Goal: Find specific page/section: Find specific page/section

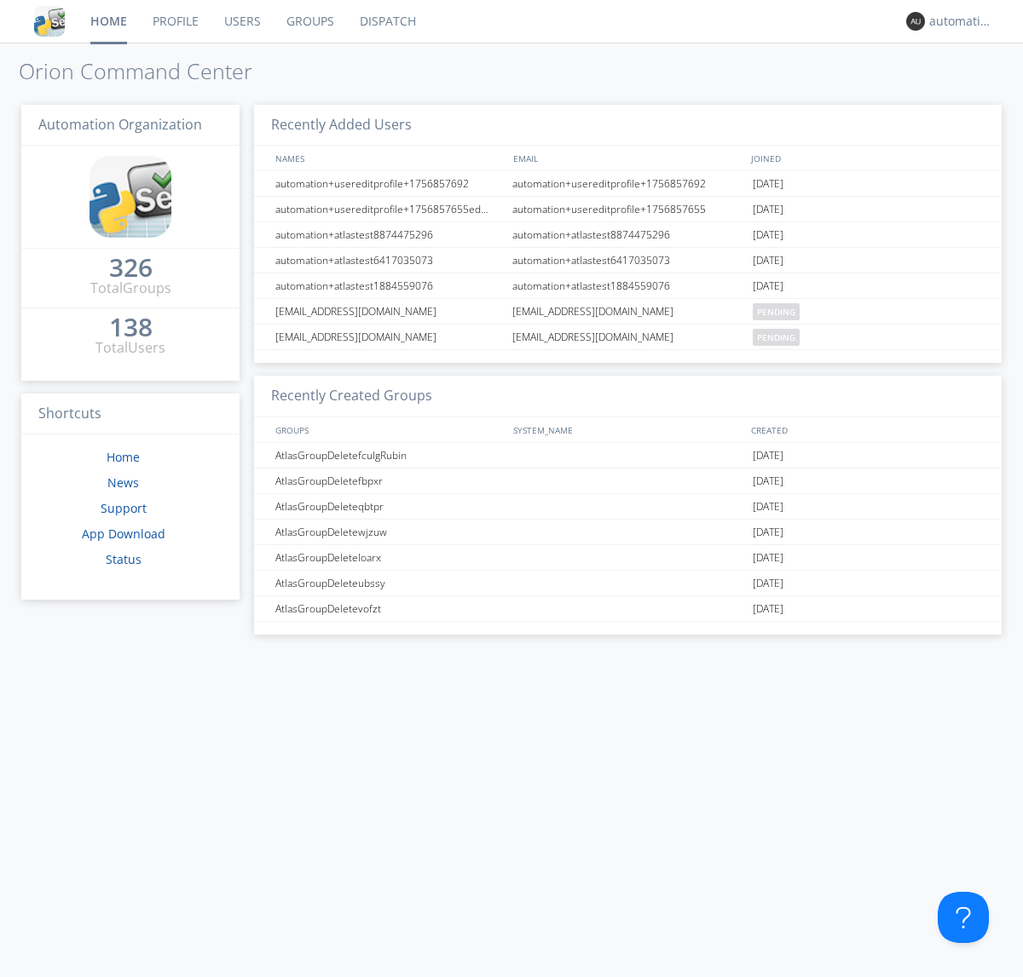
click at [386, 21] on link "Dispatch" at bounding box center [388, 21] width 82 height 43
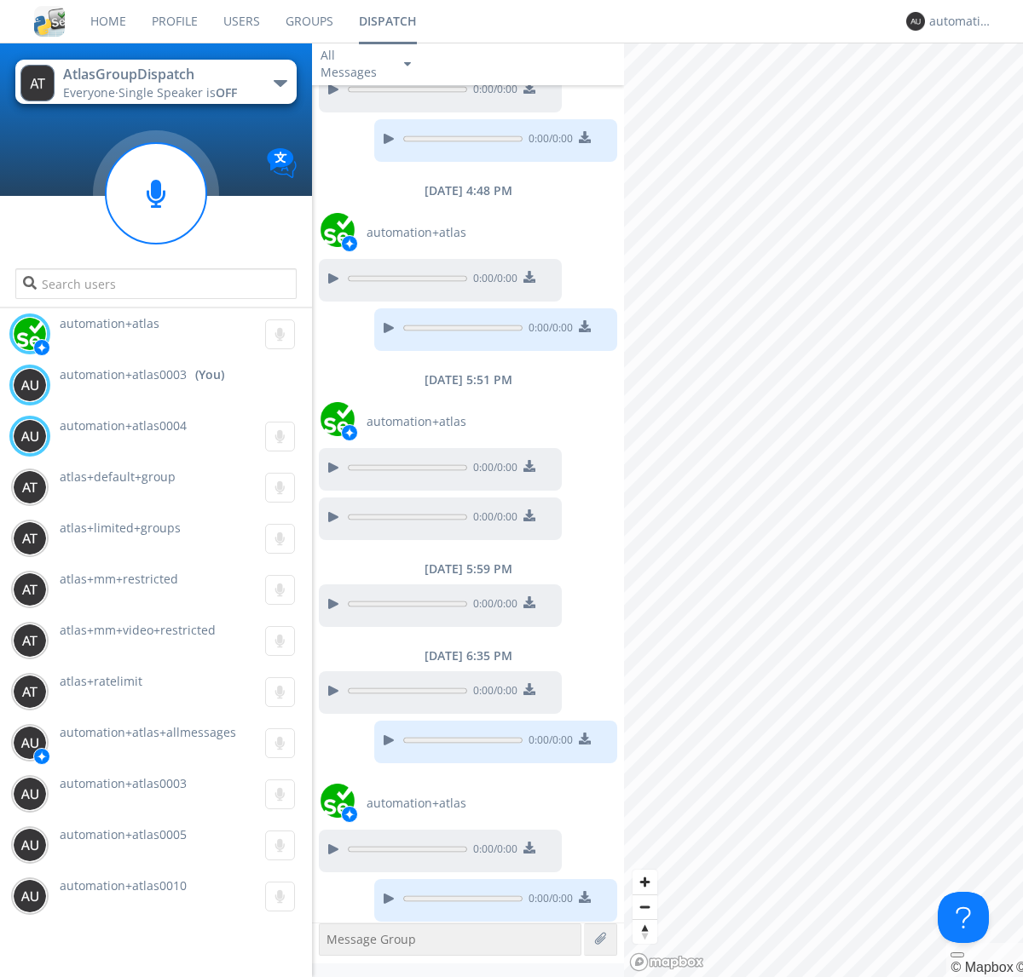
scroll to position [301, 0]
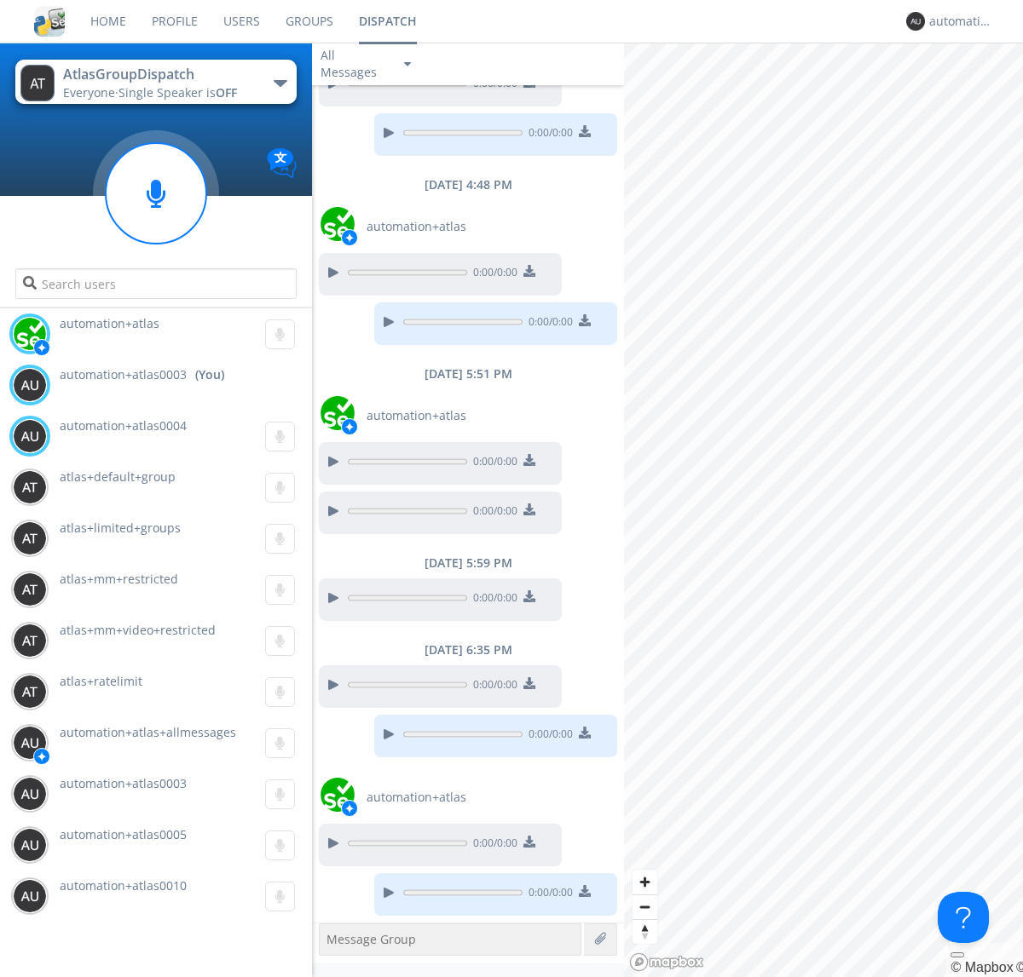
click at [279, 83] on div "button" at bounding box center [281, 83] width 14 height 7
click at [0, 0] on span "AtlasGroupDispatch2" at bounding box center [0, 0] width 0 height 0
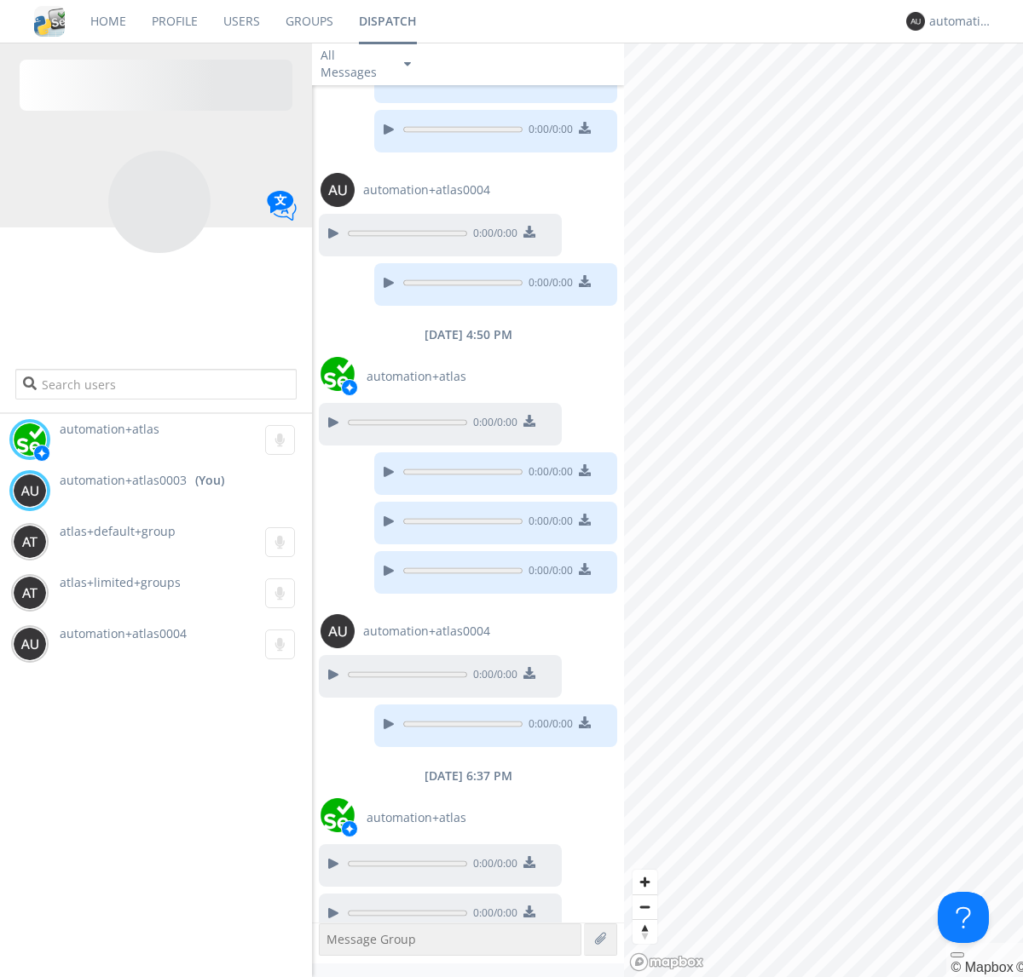
scroll to position [185, 0]
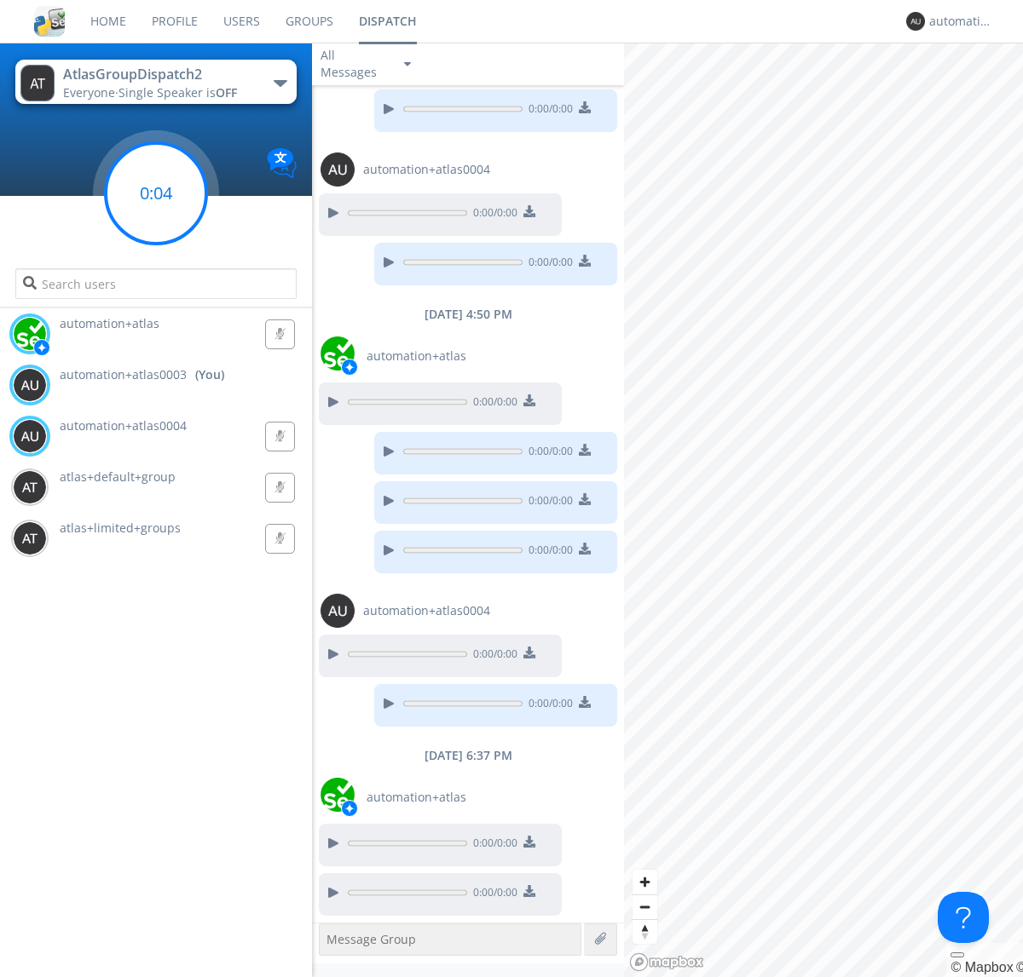
click at [156, 193] on g at bounding box center [156, 193] width 101 height 101
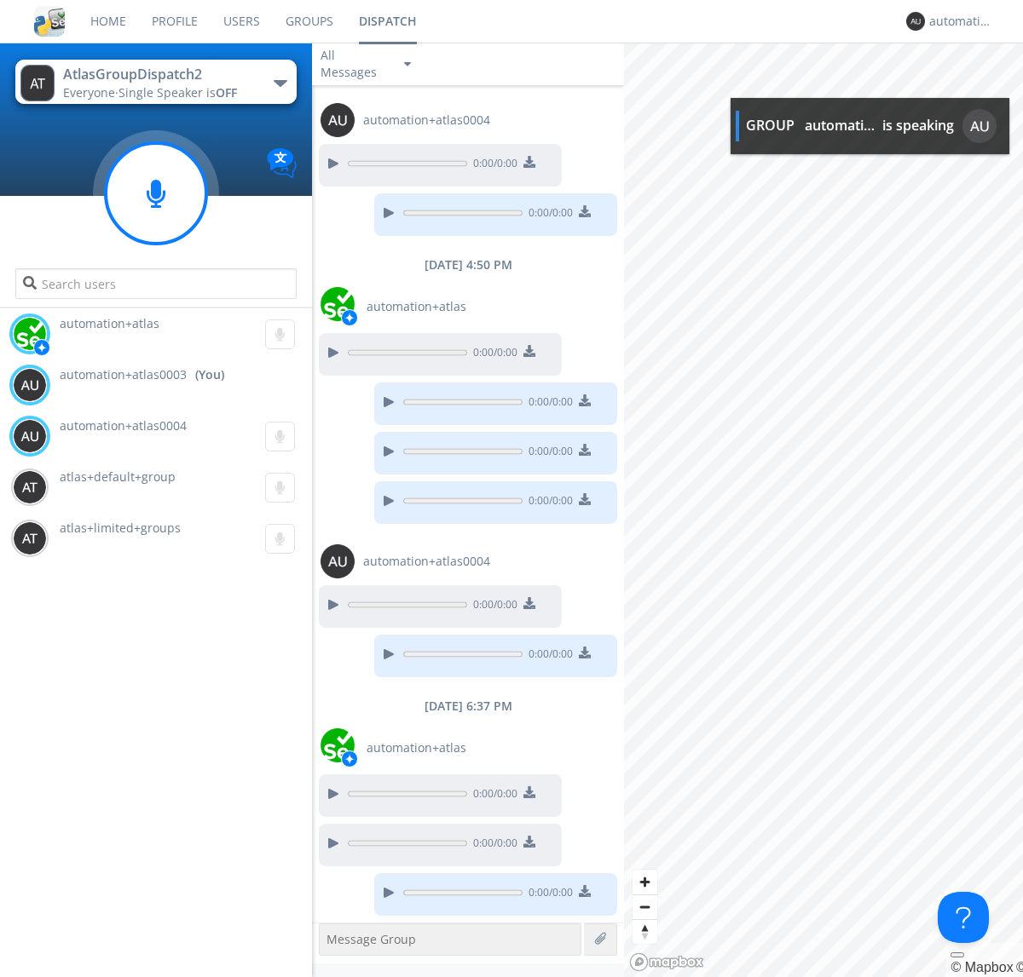
scroll to position [338, 0]
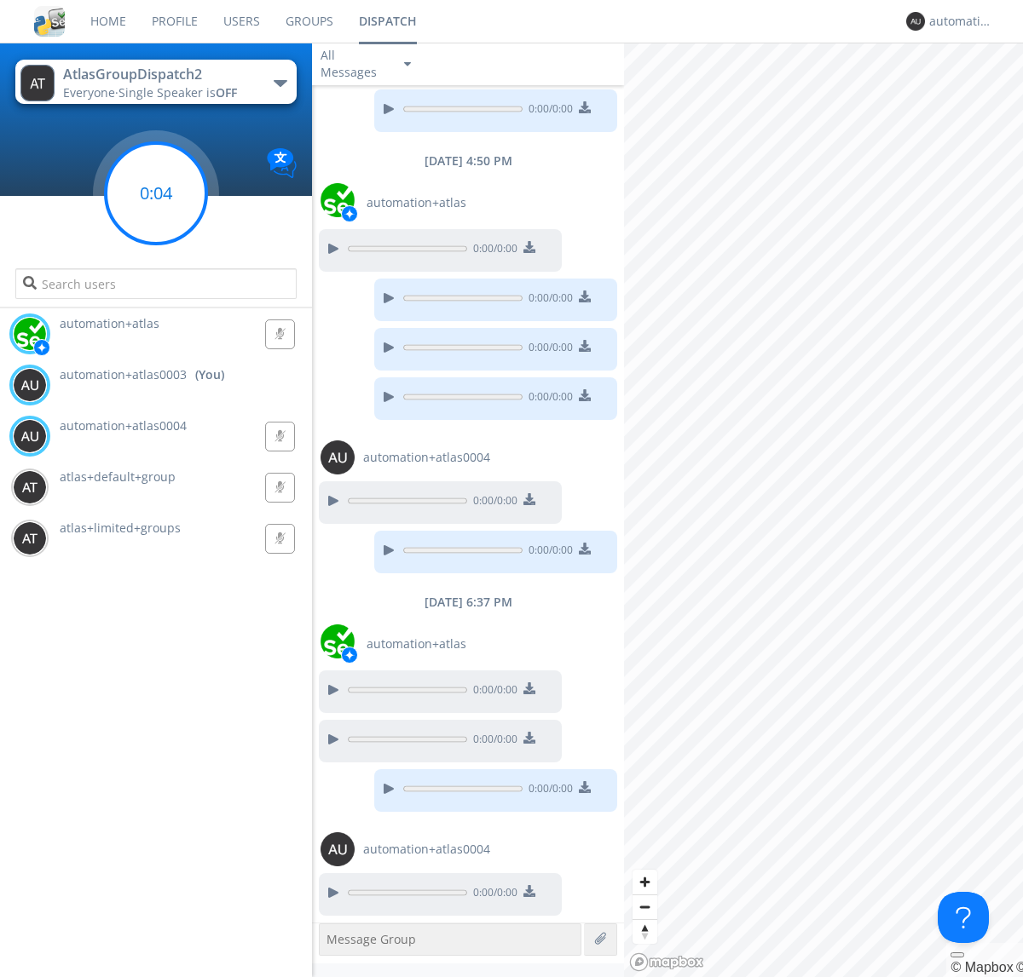
click at [156, 193] on g at bounding box center [156, 193] width 101 height 101
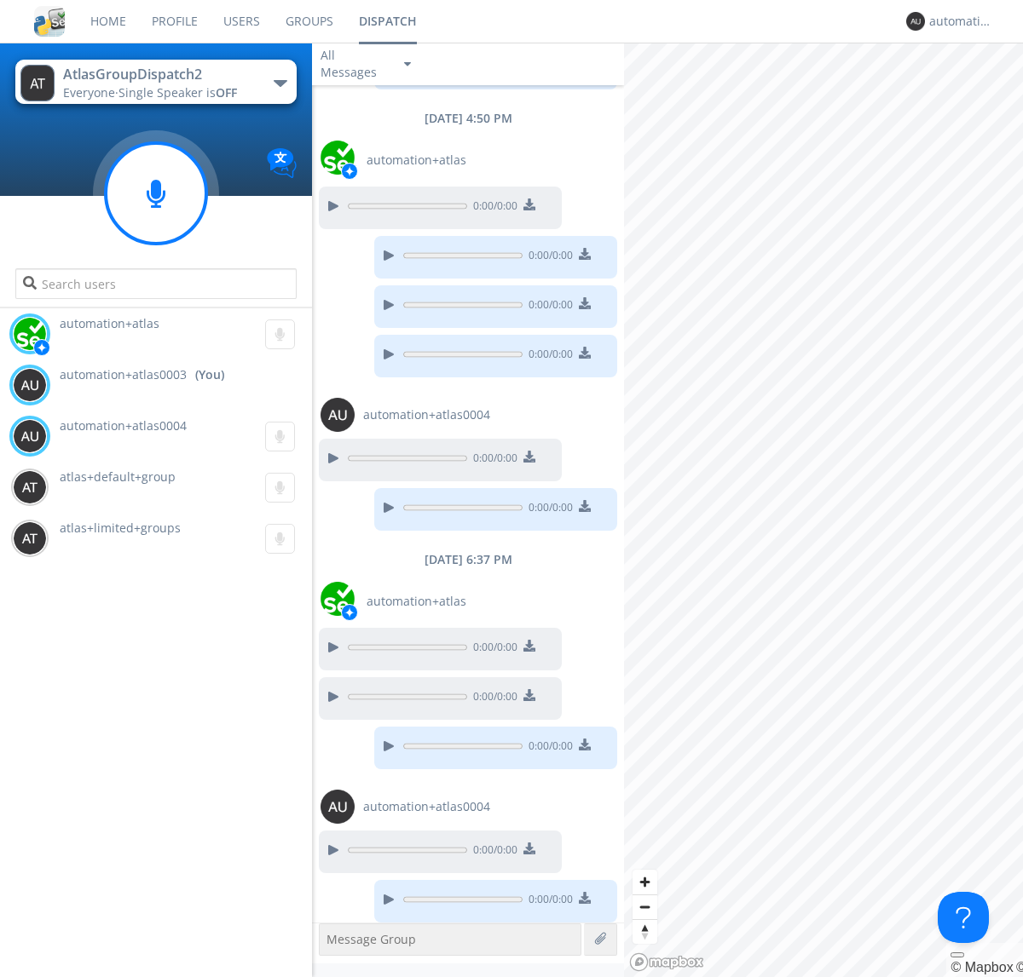
scroll to position [388, 0]
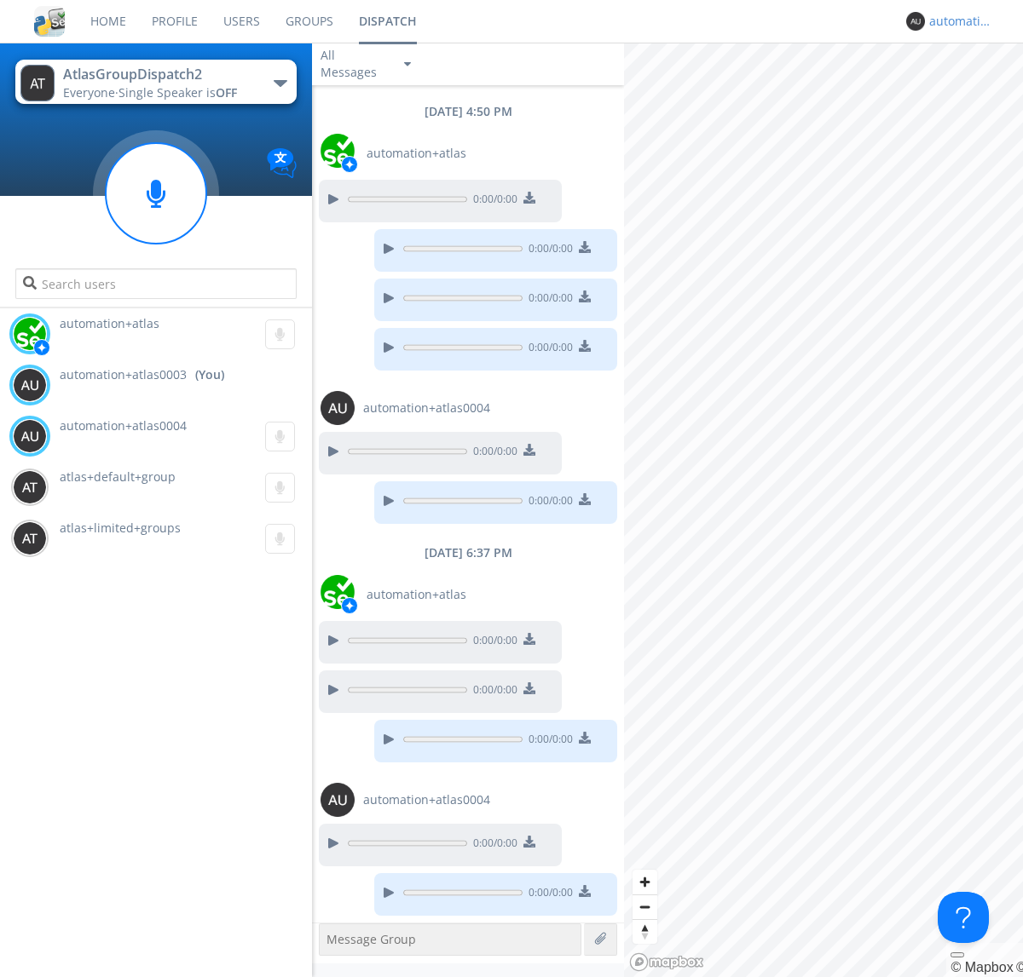
click at [956, 21] on div "automation+atlas0003" at bounding box center [961, 21] width 64 height 17
